Goal: Information Seeking & Learning: Learn about a topic

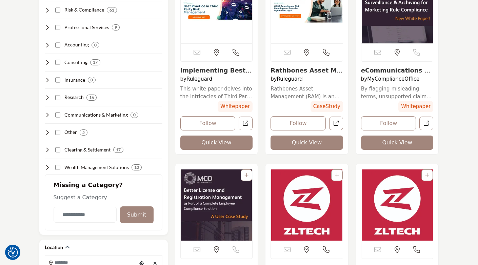
scroll to position [212, 0]
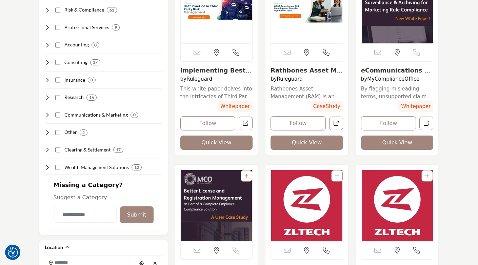
click at [393, 123] on button "Follow" at bounding box center [388, 123] width 55 height 14
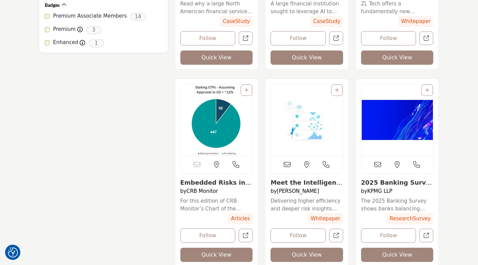
scroll to position [564, 0]
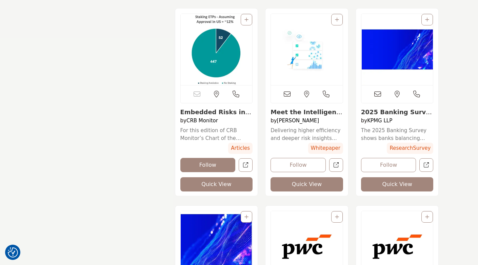
click at [207, 163] on button "Follow" at bounding box center [207, 165] width 55 height 14
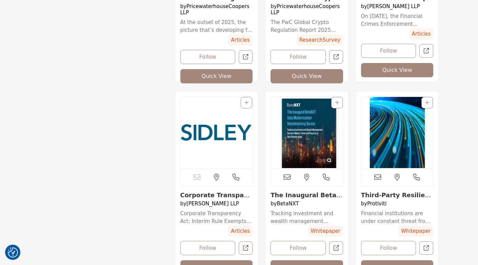
scroll to position [1341, 0]
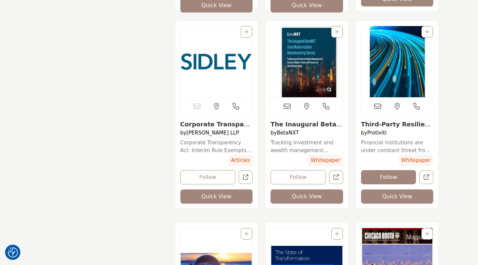
click at [387, 175] on button "Follow" at bounding box center [388, 177] width 55 height 14
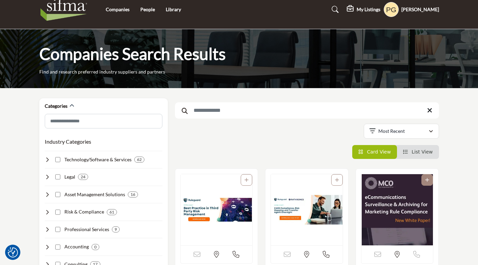
scroll to position [0, 0]
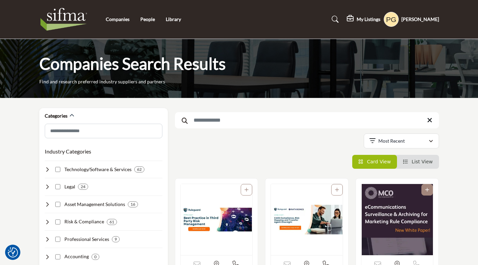
click at [215, 120] on input "Search Keyword" at bounding box center [307, 120] width 264 height 16
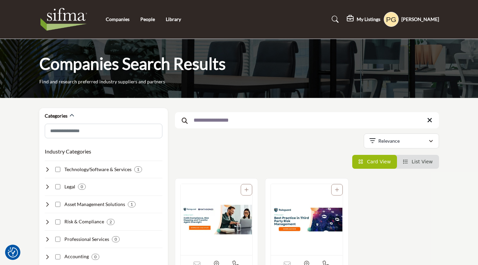
drag, startPoint x: 240, startPoint y: 121, endPoint x: 181, endPoint y: 116, distance: 59.1
click at [181, 116] on input "**********" at bounding box center [307, 120] width 264 height 16
type input "*"
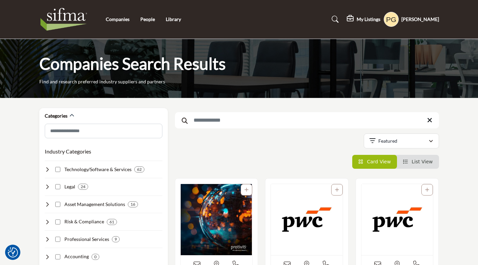
click at [429, 165] on li "List View" at bounding box center [418, 162] width 42 height 14
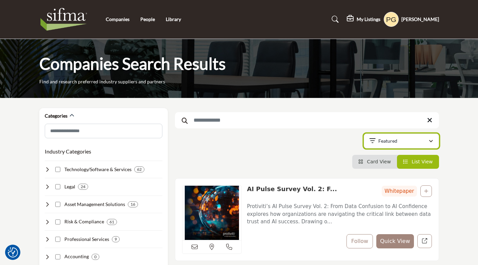
click at [433, 142] on button "Featured" at bounding box center [400, 140] width 75 height 15
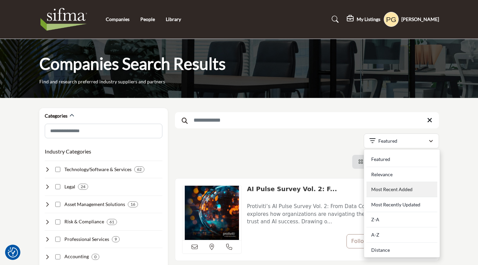
click at [429, 189] on div "Most Recent Added" at bounding box center [401, 189] width 71 height 15
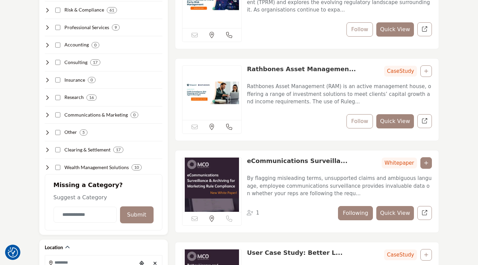
scroll to position [70, 0]
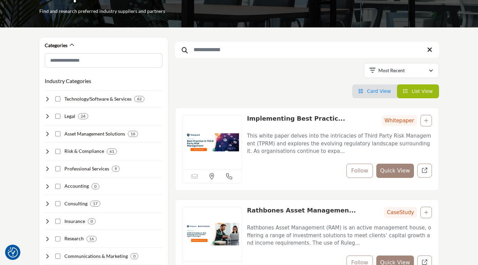
click at [374, 94] on span "Card View" at bounding box center [379, 90] width 24 height 5
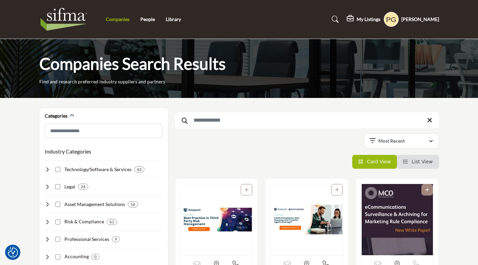
click at [116, 19] on link "Companies" at bounding box center [118, 19] width 24 height 6
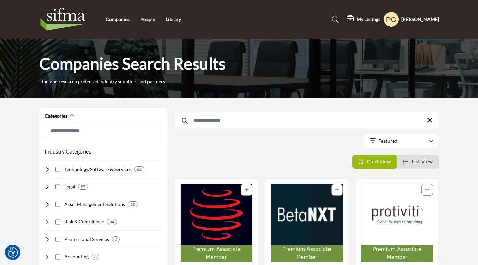
click at [228, 119] on input "Search Keyword" at bounding box center [307, 120] width 264 height 16
type input "*********"
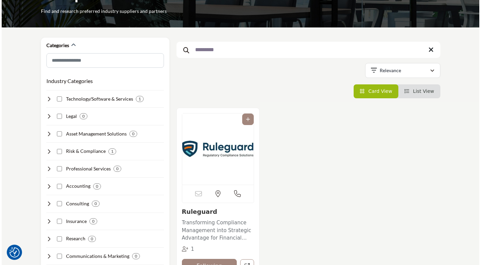
scroll to position [141, 0]
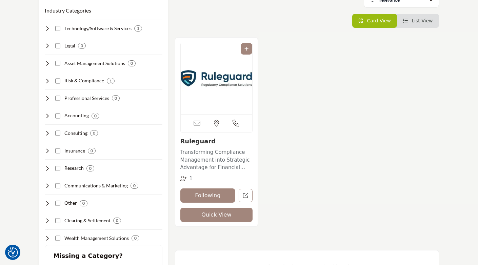
click at [222, 215] on button "Quick View" at bounding box center [216, 215] width 72 height 14
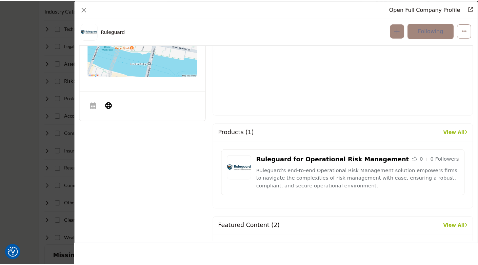
scroll to position [0, 0]
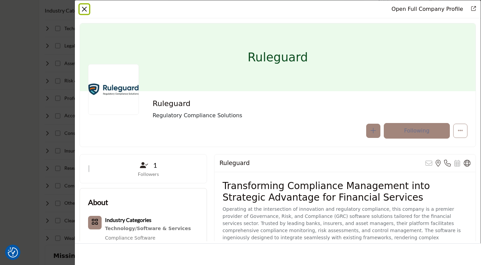
click at [87, 7] on button "Close" at bounding box center [84, 8] width 9 height 9
